Goal: Entertainment & Leisure: Consume media (video, audio)

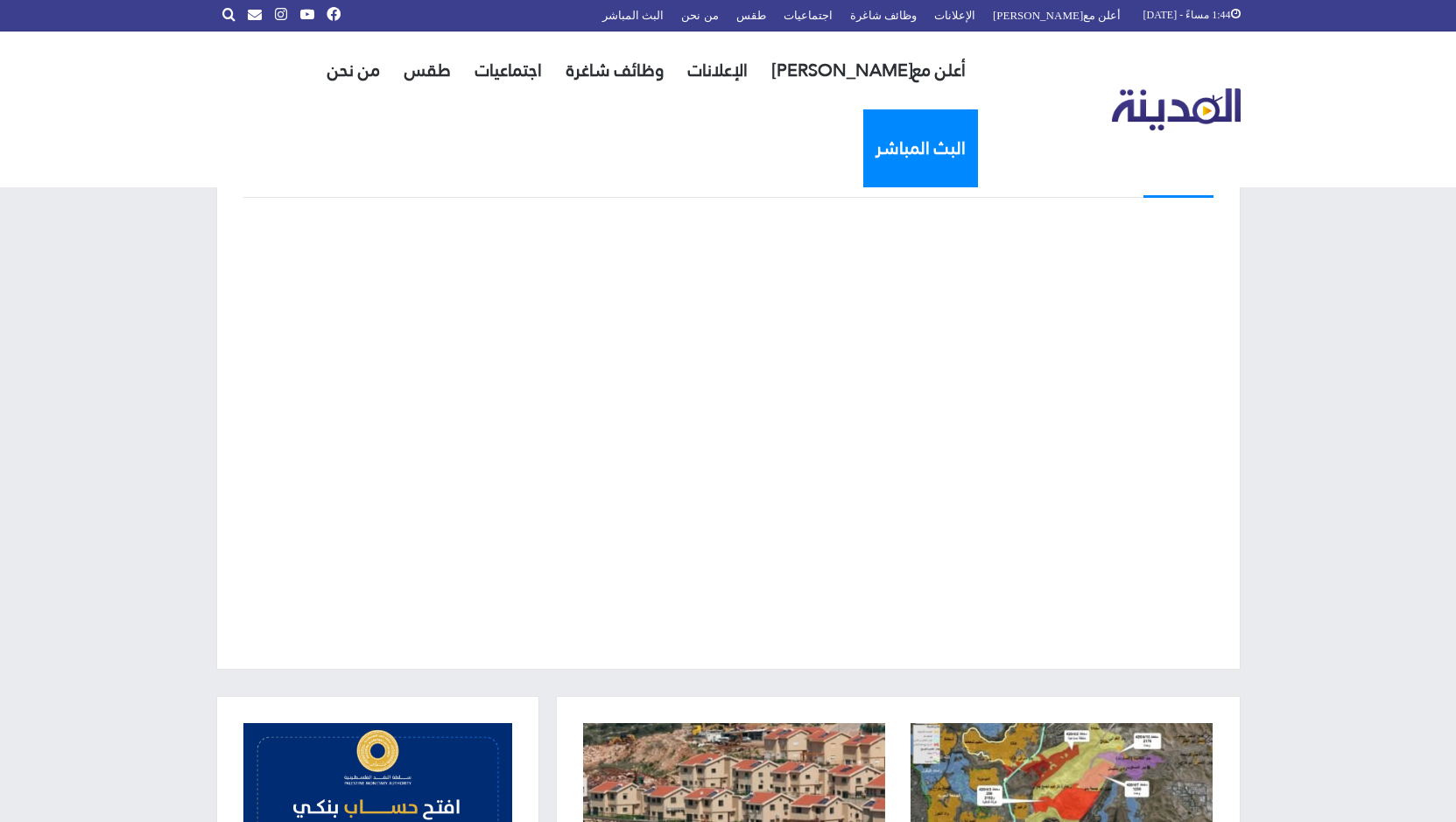
click at [863, 109] on link "البث المباشر" at bounding box center [920, 149] width 115 height 78
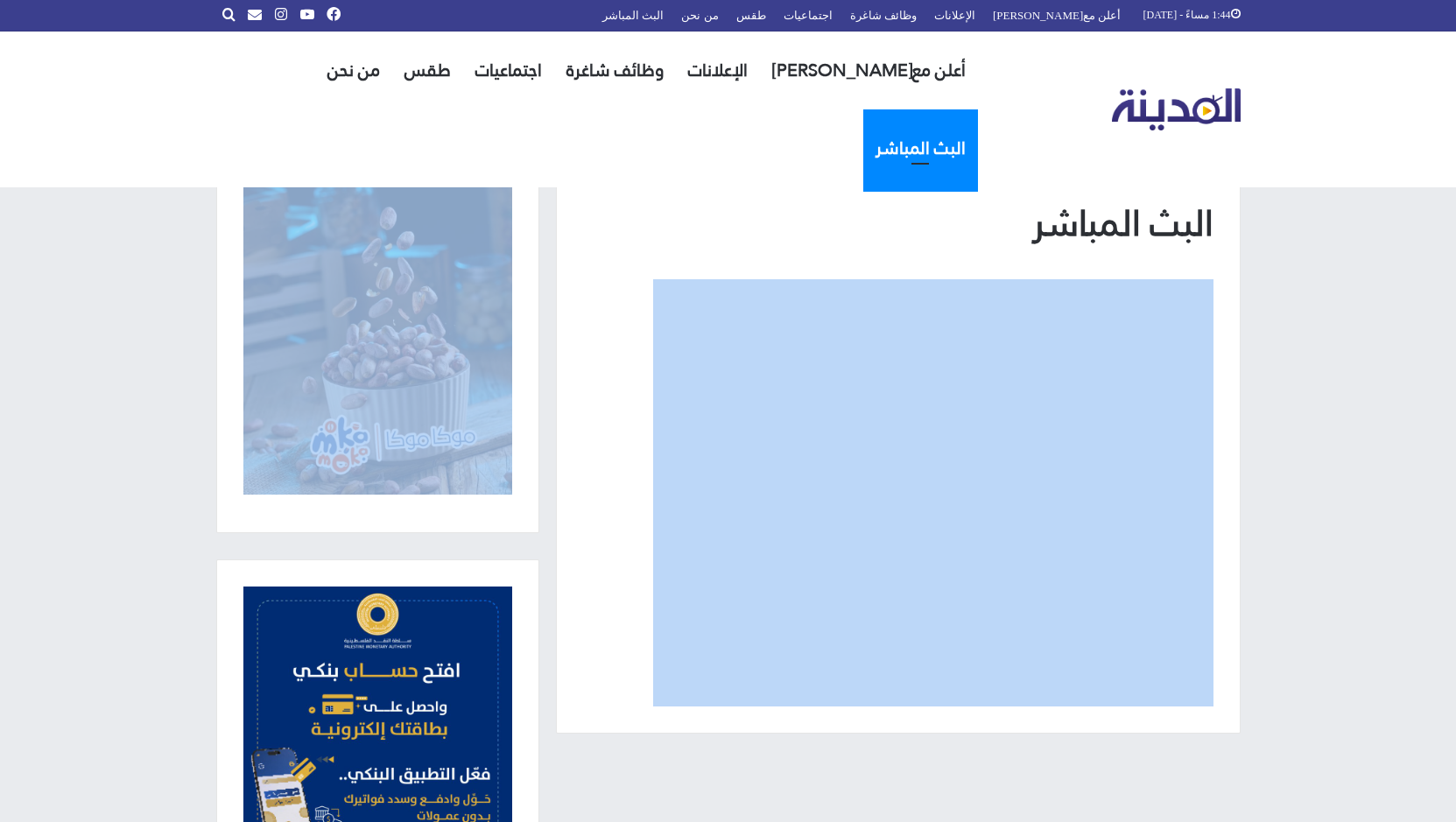
click at [603, 378] on p at bounding box center [898, 493] width 630 height 427
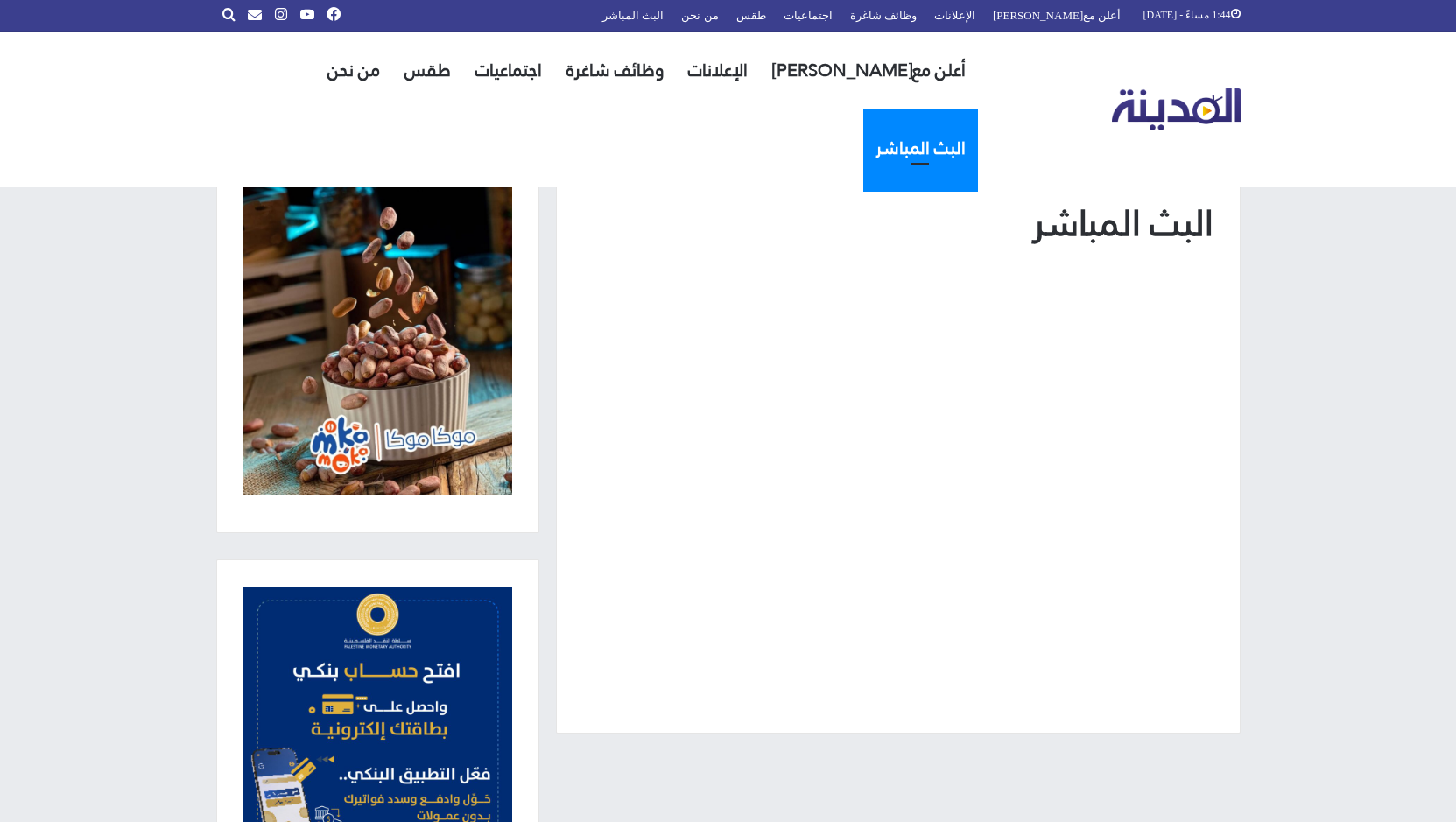
click at [748, 222] on h1 "البث المباشر" at bounding box center [898, 223] width 630 height 50
